Goal: Information Seeking & Learning: Learn about a topic

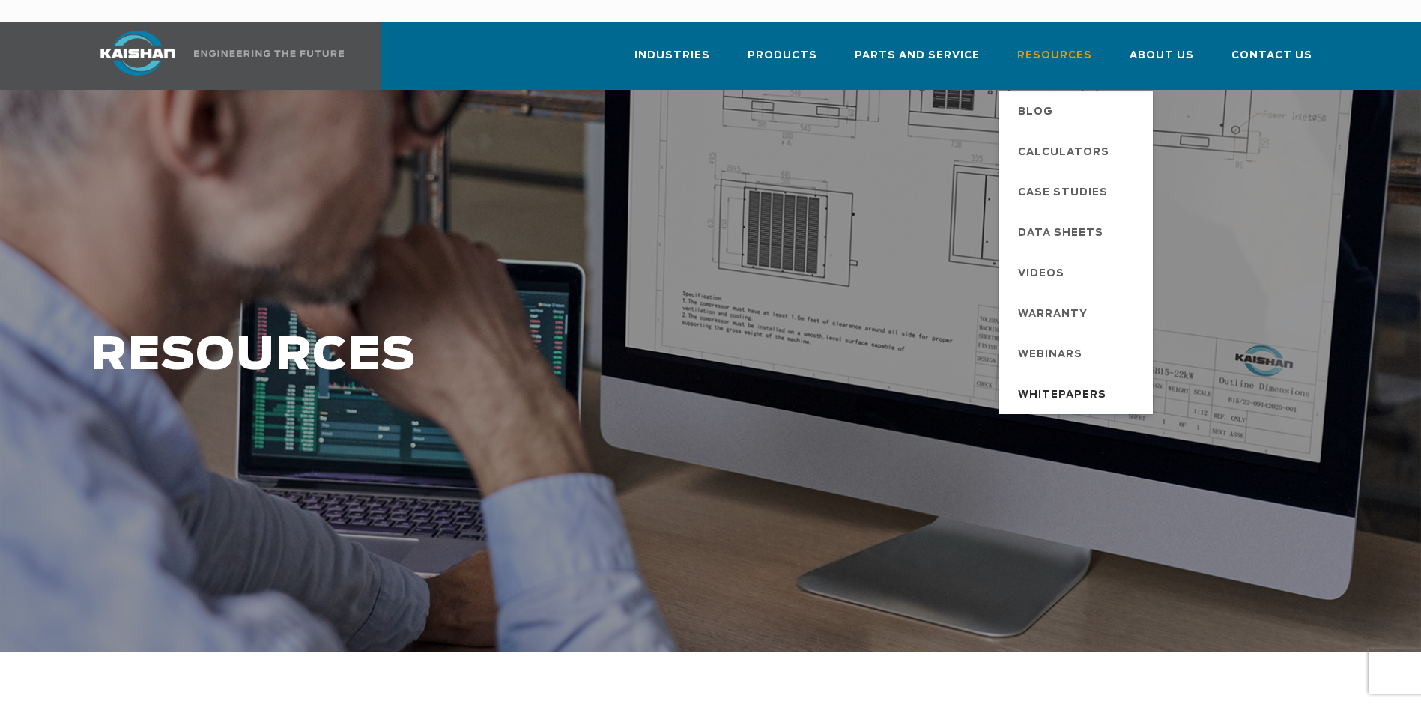
click at [1061, 383] on span "Whitepapers" at bounding box center [1062, 395] width 88 height 25
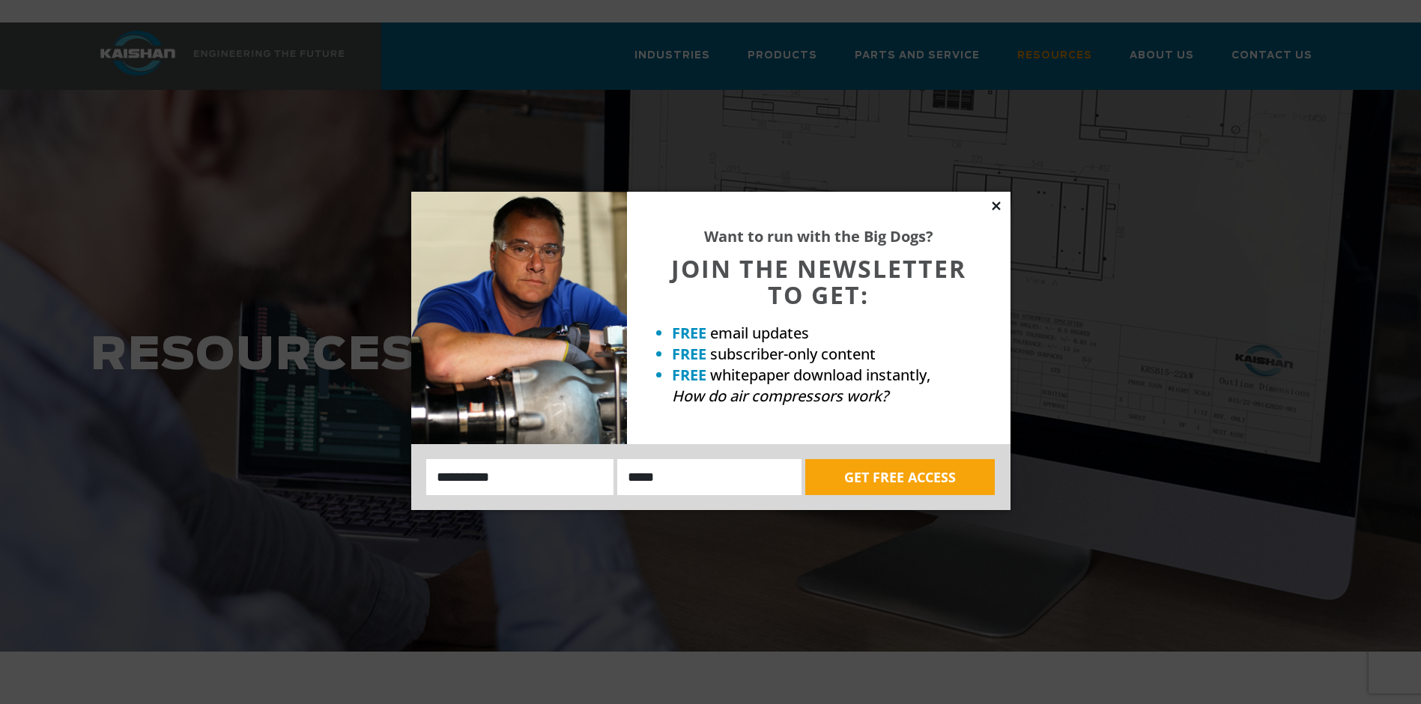
click at [997, 202] on icon at bounding box center [996, 205] width 13 height 13
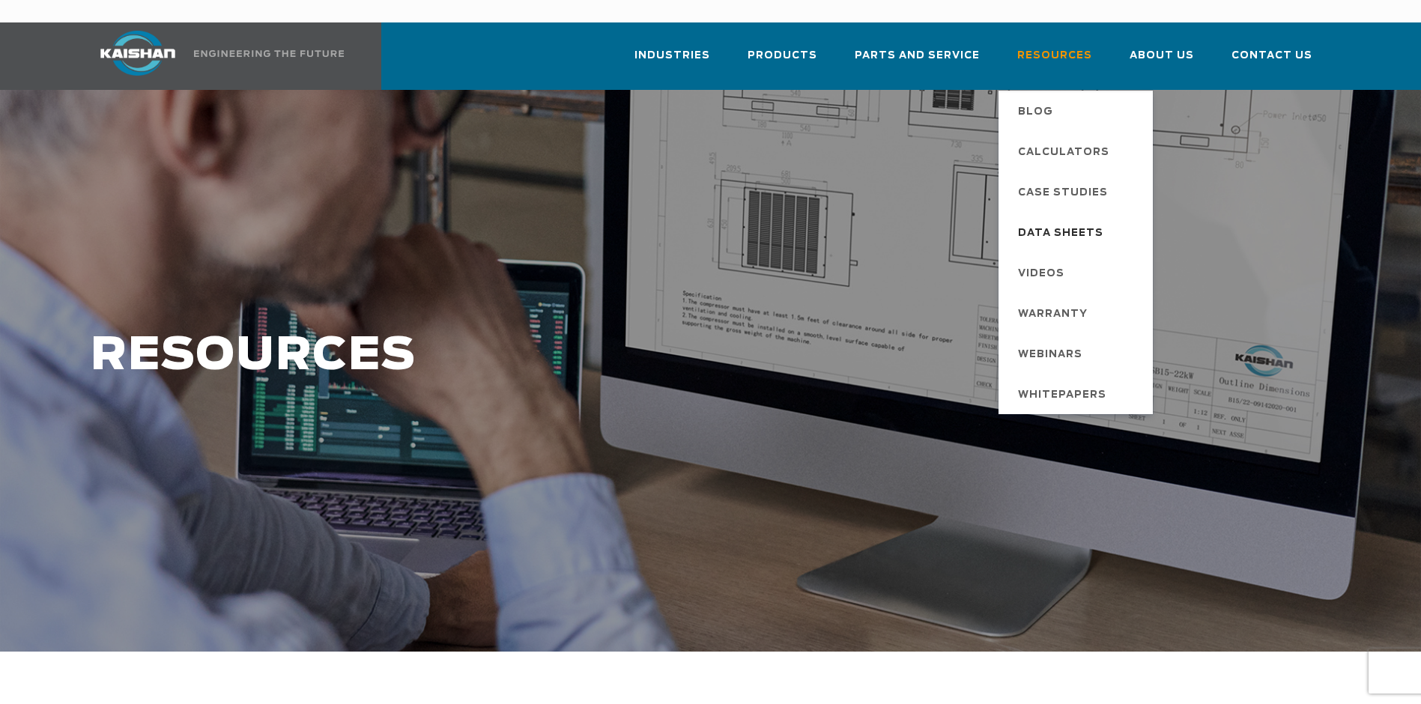
click at [1061, 221] on span "Data Sheets" at bounding box center [1060, 233] width 85 height 25
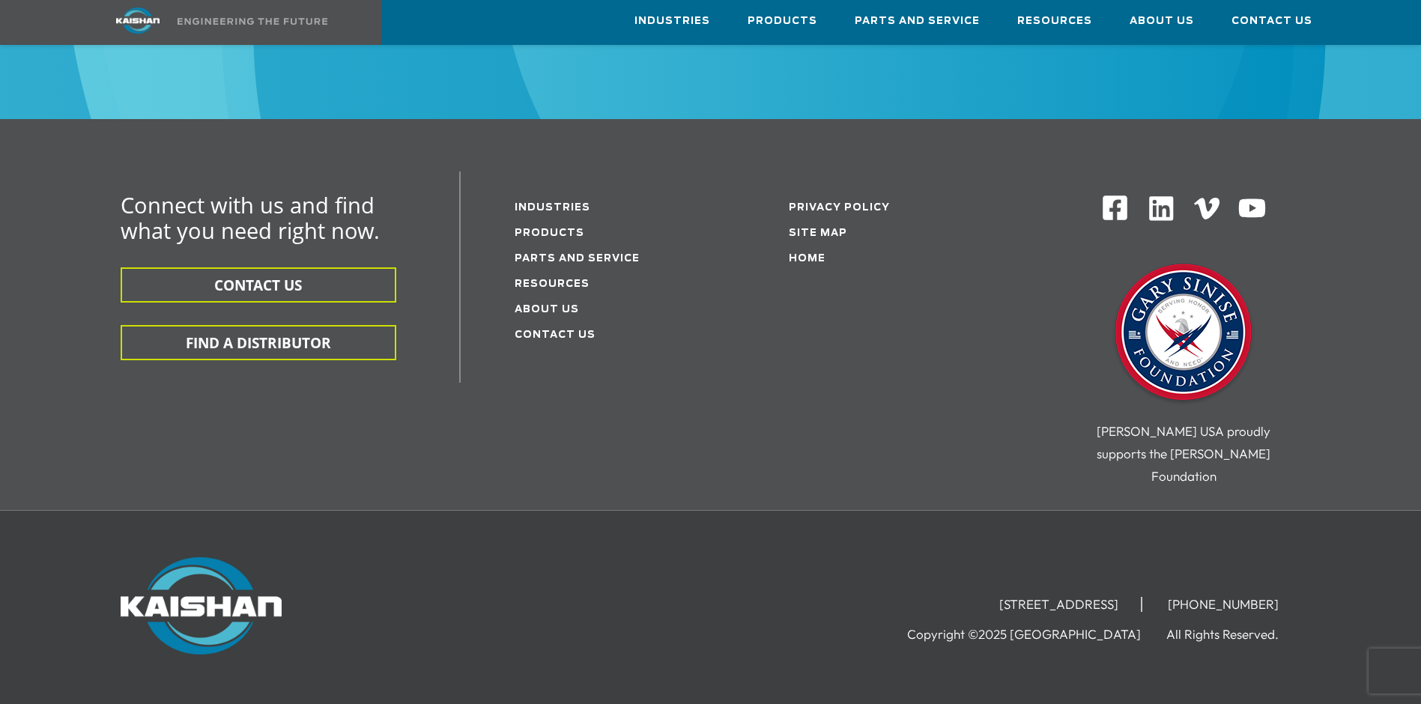
scroll to position [969, 0]
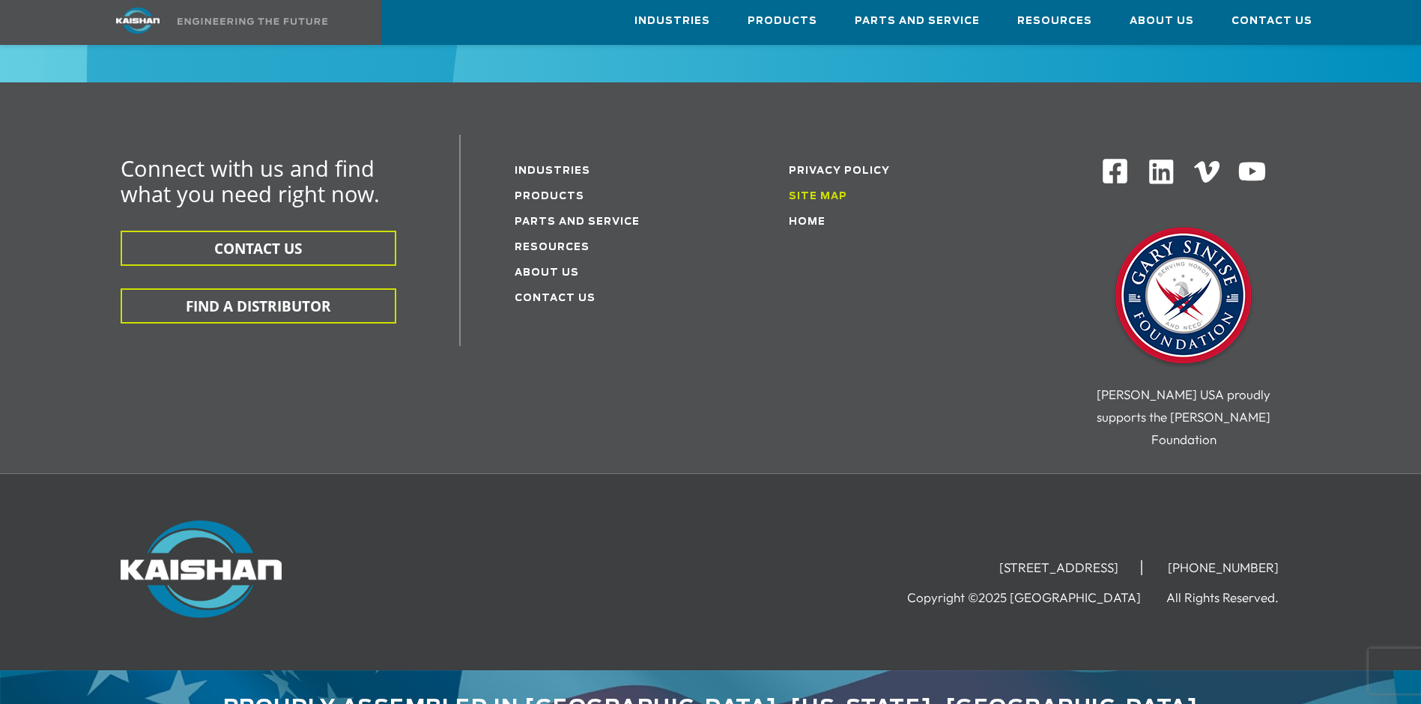
click at [825, 192] on link "Site Map" at bounding box center [818, 197] width 58 height 10
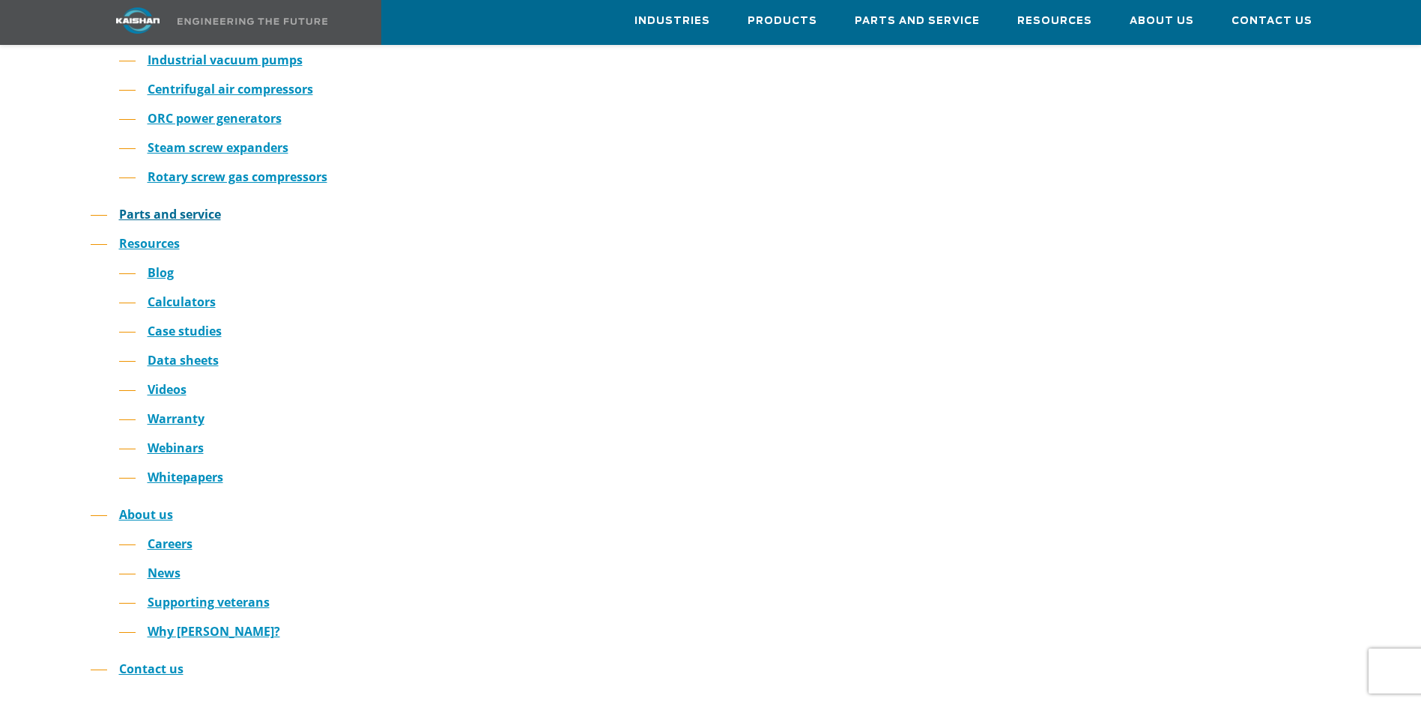
scroll to position [300, 0]
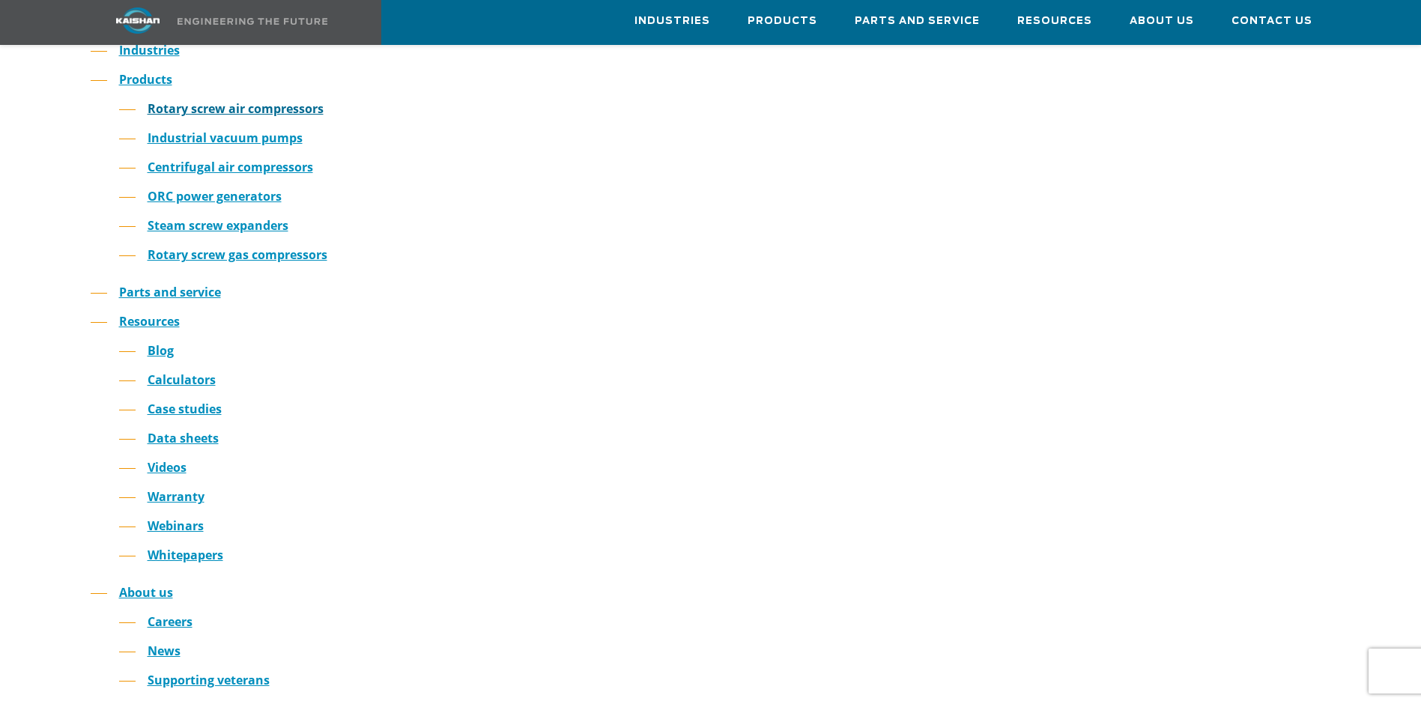
click at [249, 100] on link "Rotary screw air compressors" at bounding box center [236, 108] width 176 height 16
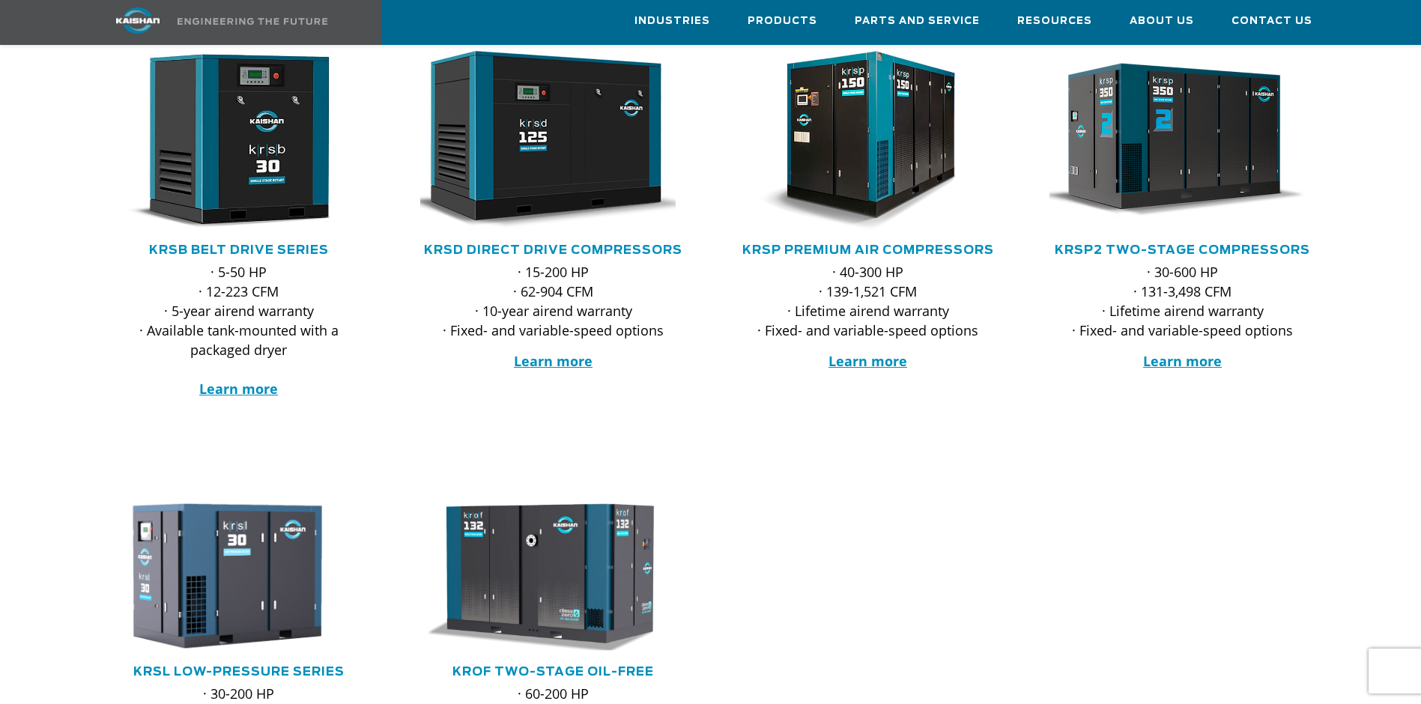
scroll to position [225, 0]
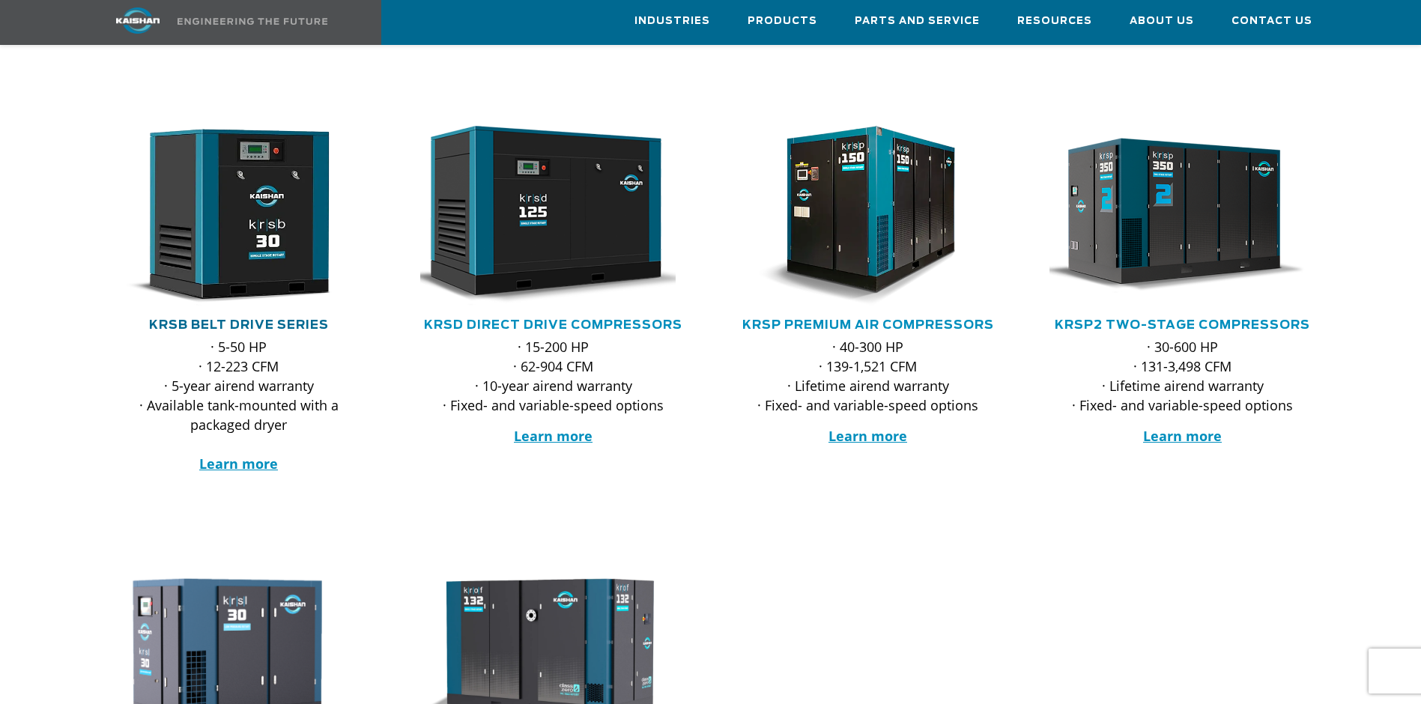
click at [251, 319] on link "KRSB Belt Drive Series" at bounding box center [239, 325] width 180 height 12
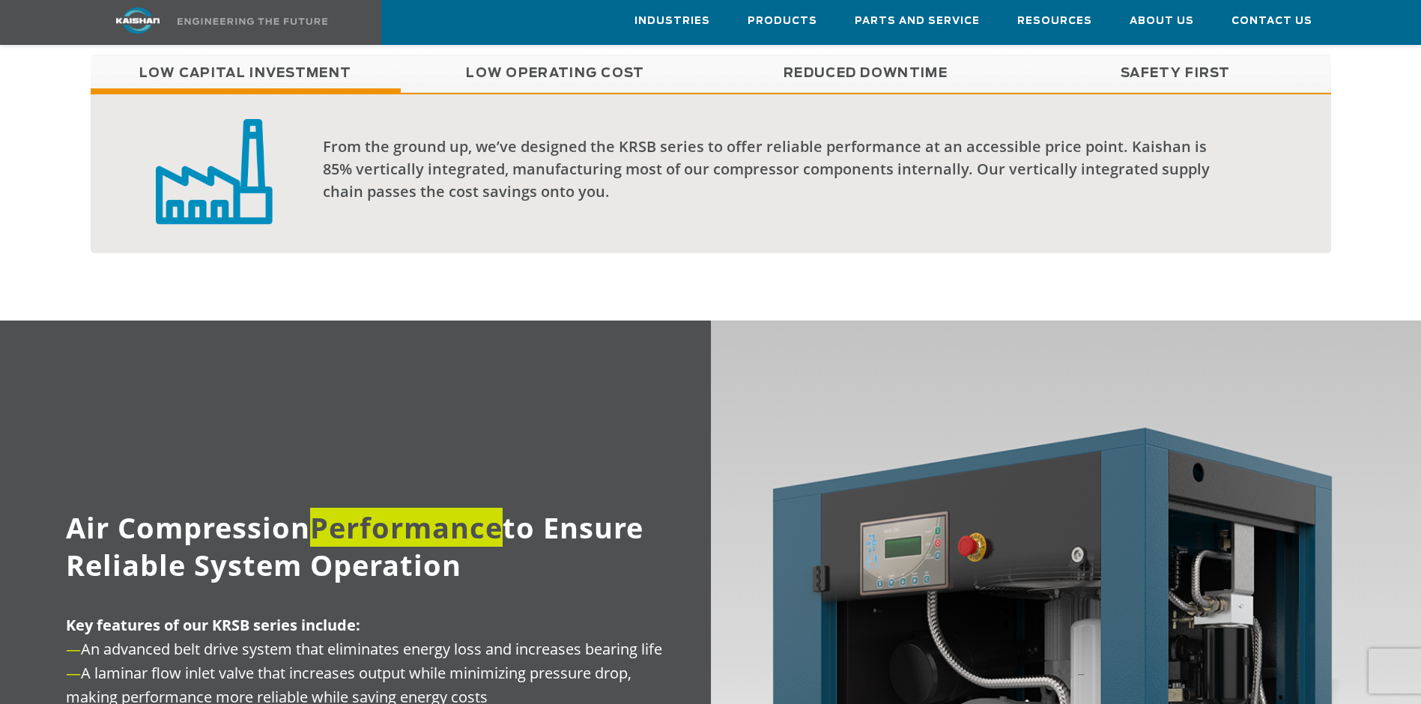
scroll to position [1086, 0]
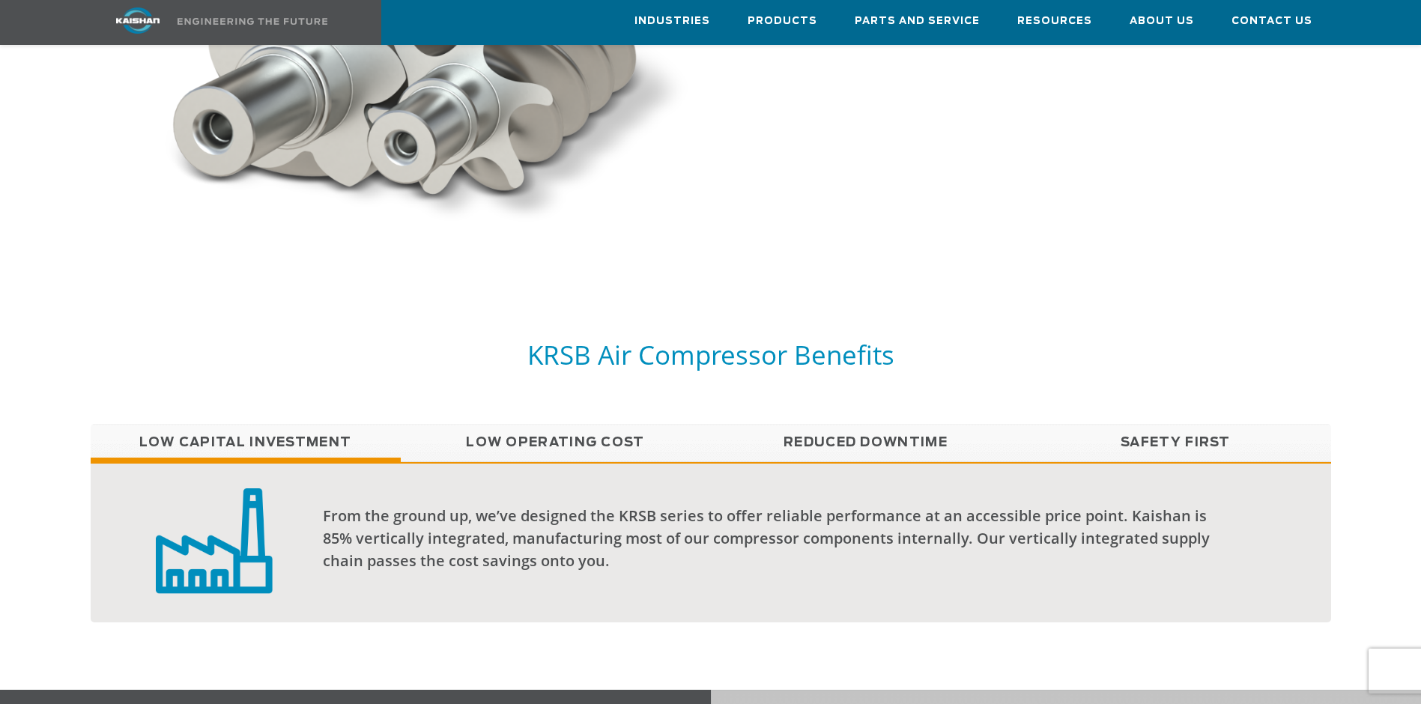
click at [563, 425] on link "Low Operating Cost" at bounding box center [556, 442] width 310 height 37
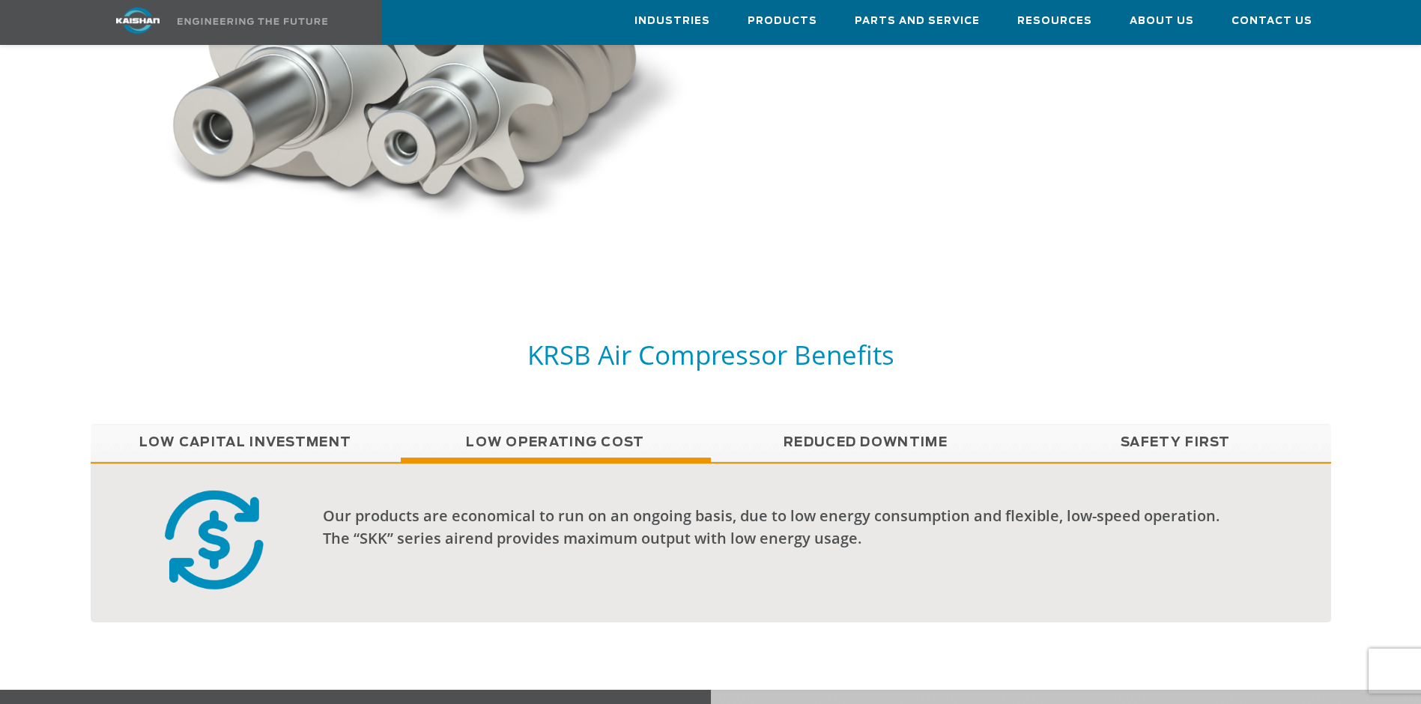
click at [843, 424] on link "Reduced Downtime" at bounding box center [866, 442] width 310 height 37
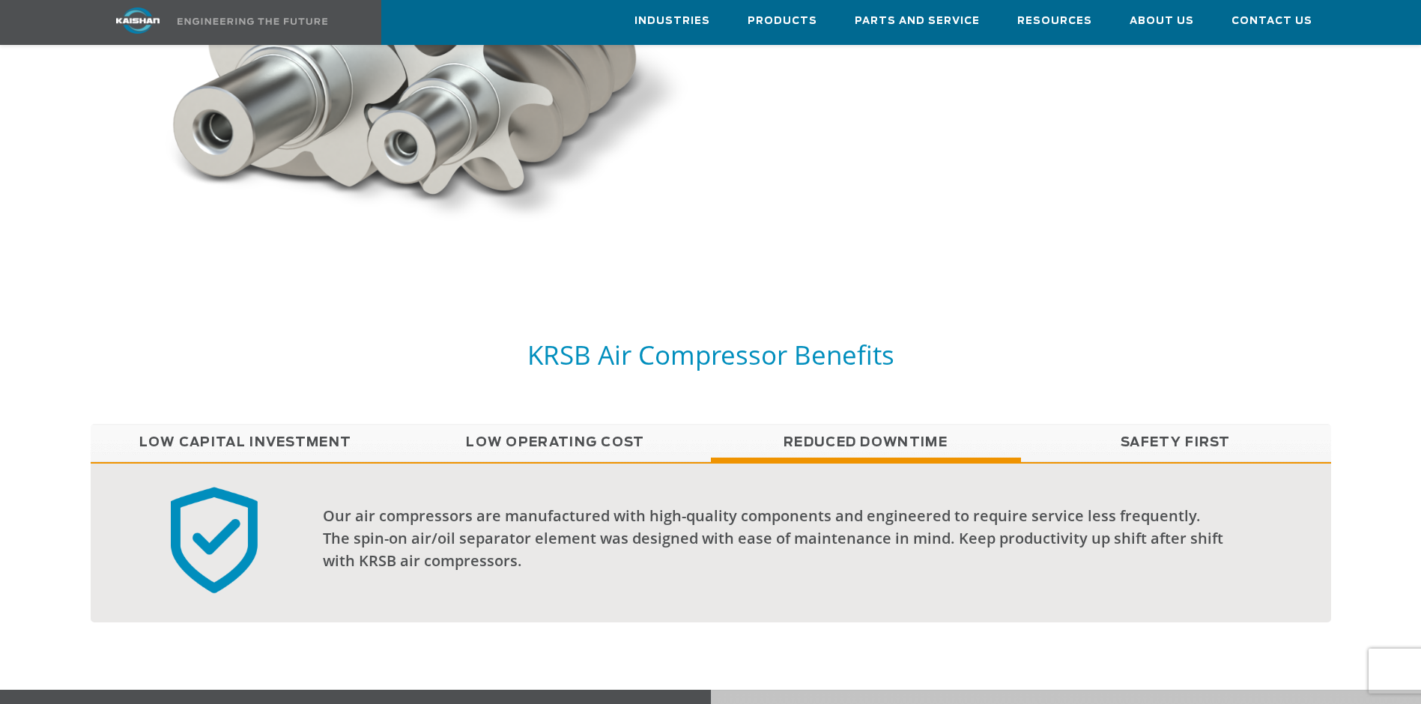
drag, startPoint x: 1154, startPoint y: 414, endPoint x: 1131, endPoint y: 414, distance: 23.2
click at [1154, 424] on link "Safety First" at bounding box center [1176, 442] width 310 height 37
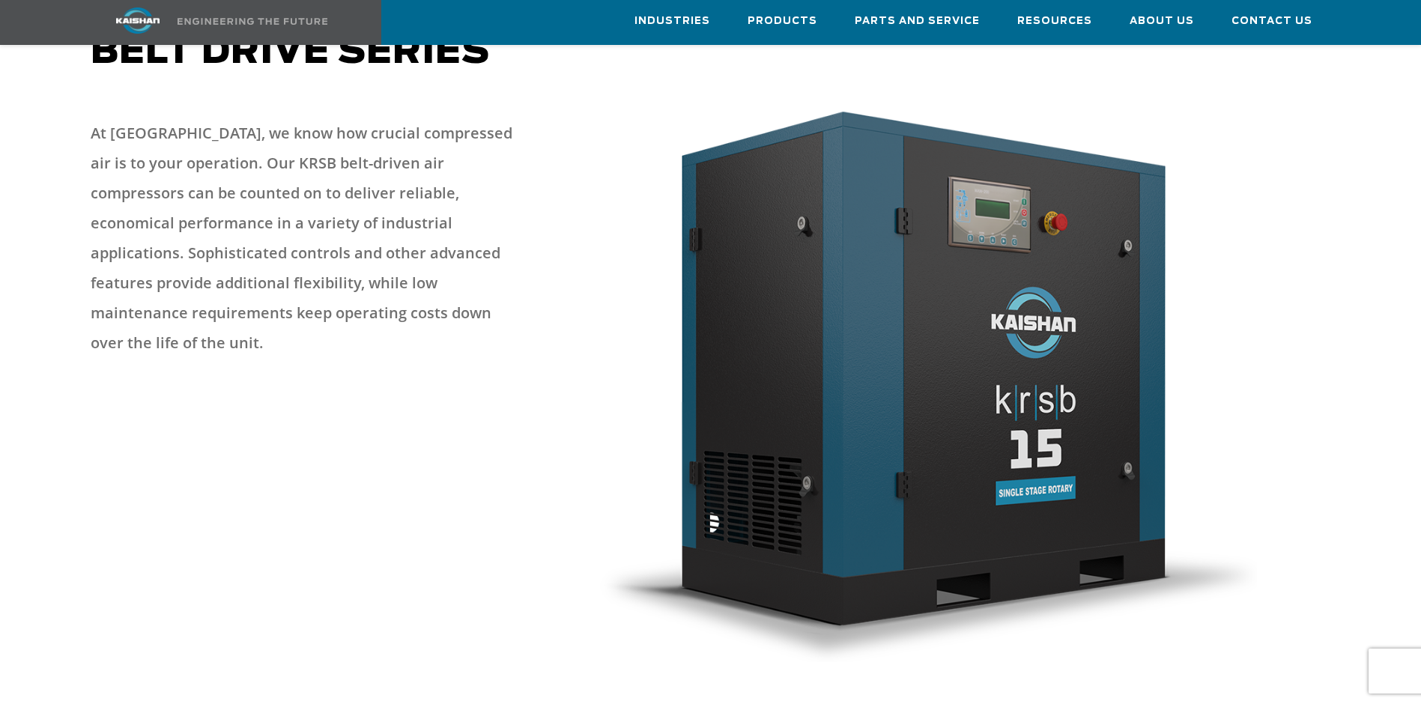
scroll to position [0, 0]
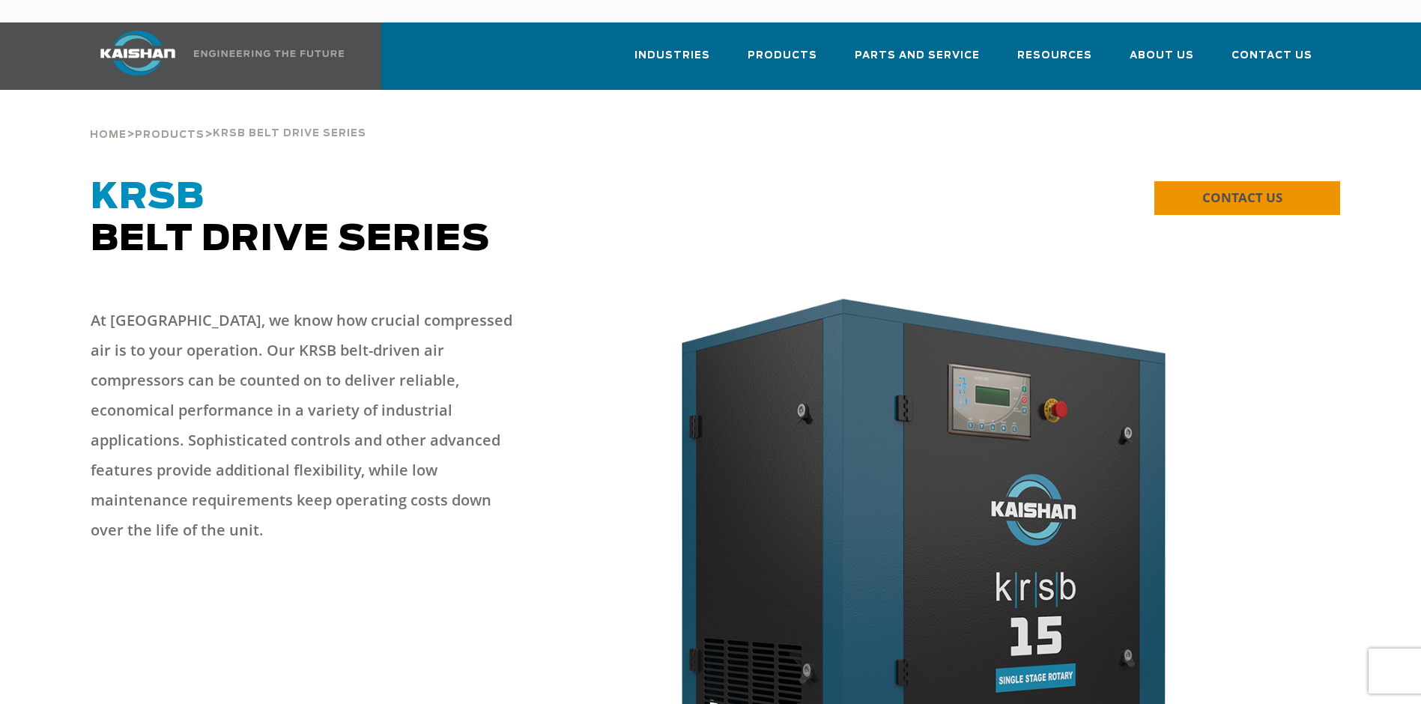
click at [1247, 189] on span "CONTACT US" at bounding box center [1242, 197] width 80 height 17
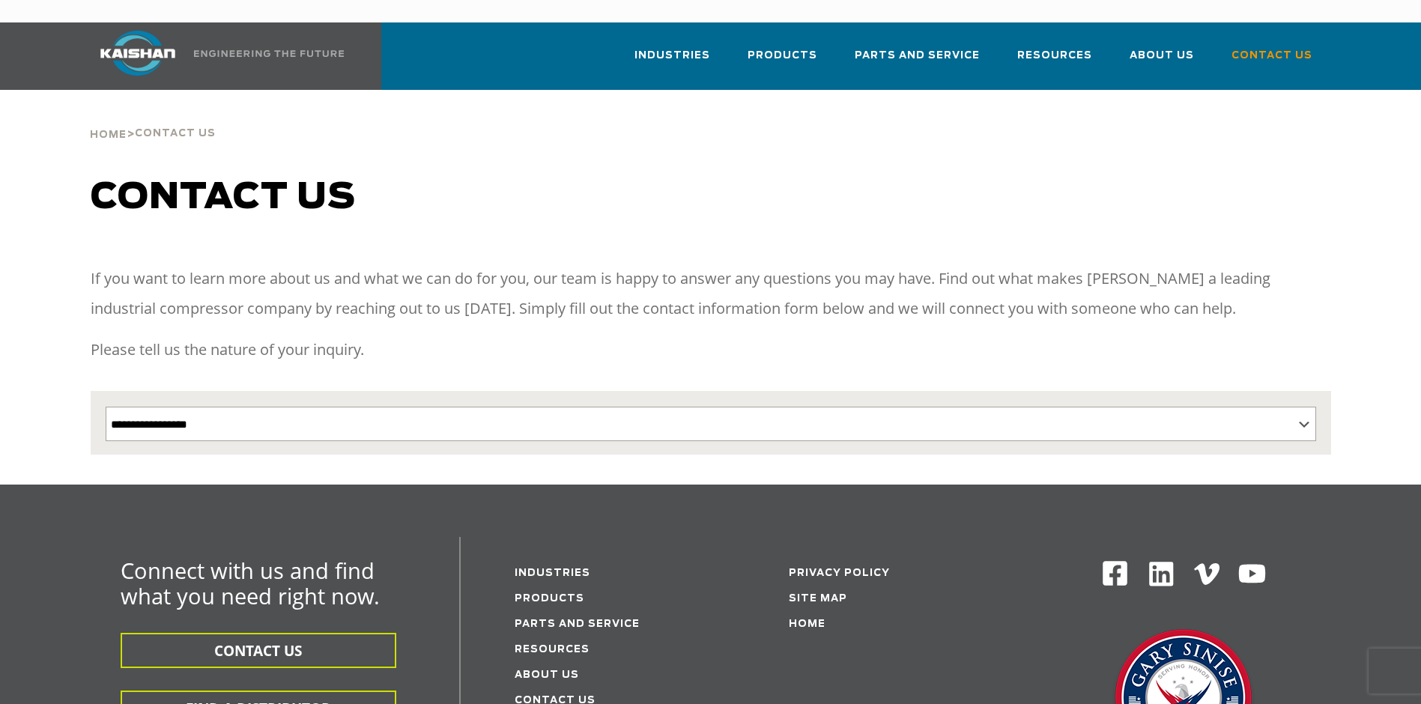
click at [604, 287] on p "If you want to learn more about us and what we can do for you, our team is happ…" at bounding box center [711, 294] width 1241 height 60
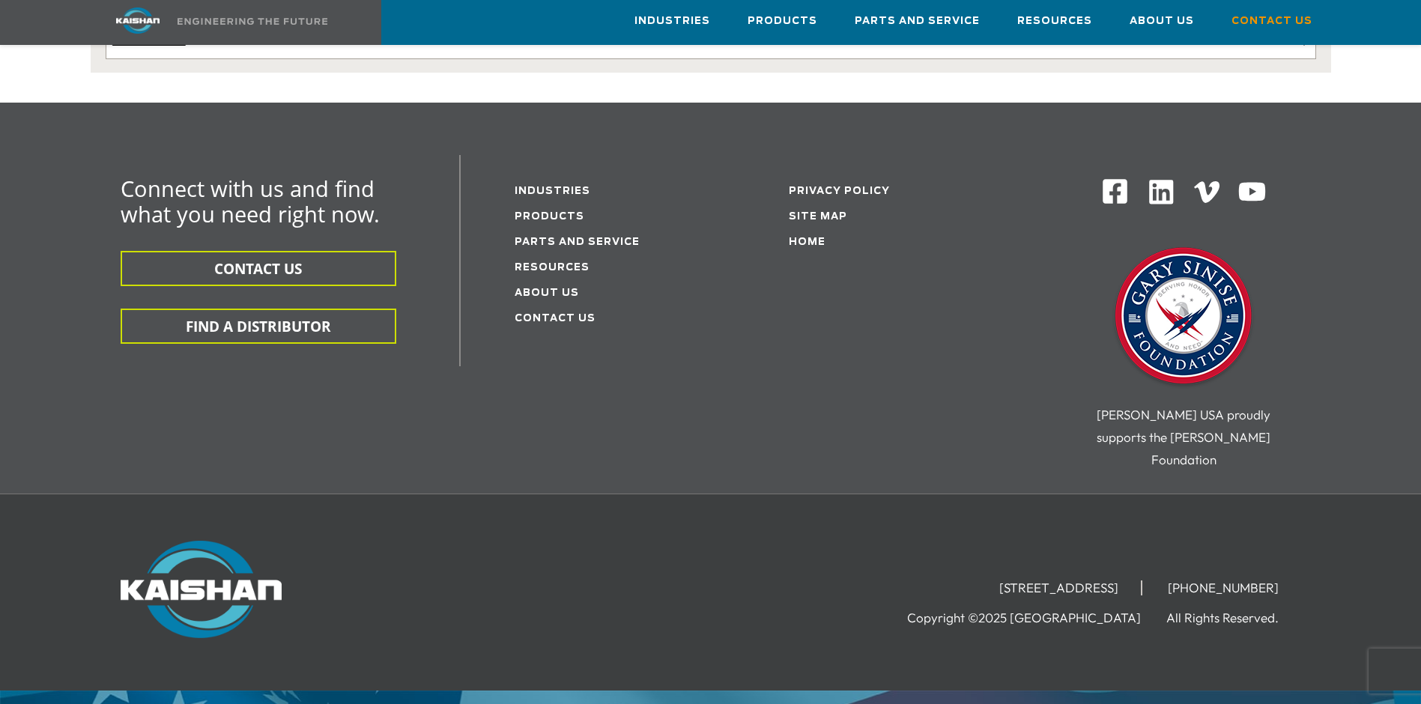
scroll to position [402, 0]
